Goal: Share content

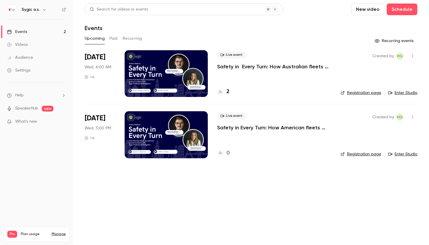
click at [366, 93] on link "Registration page" at bounding box center [361, 93] width 41 height 6
click at [236, 66] on p "Safety in Every Turn: How Australian fleets and partners prevent accidents with…" at bounding box center [274, 66] width 114 height 7
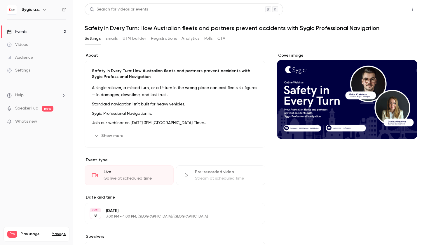
click at [395, 9] on button "Share" at bounding box center [391, 10] width 23 height 12
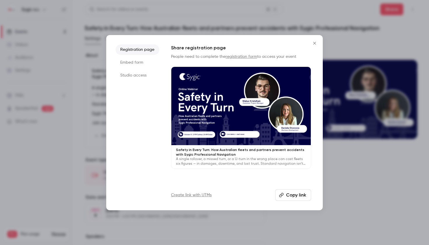
click at [300, 198] on button "Copy link" at bounding box center [293, 195] width 36 height 12
click at [312, 42] on icon "Close" at bounding box center [314, 43] width 7 height 5
